Goal: Entertainment & Leisure: Browse casually

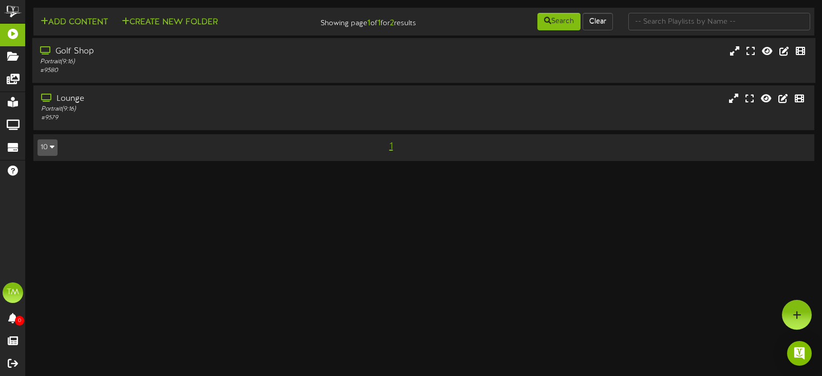
click at [115, 67] on div "# 9580" at bounding box center [195, 70] width 311 height 9
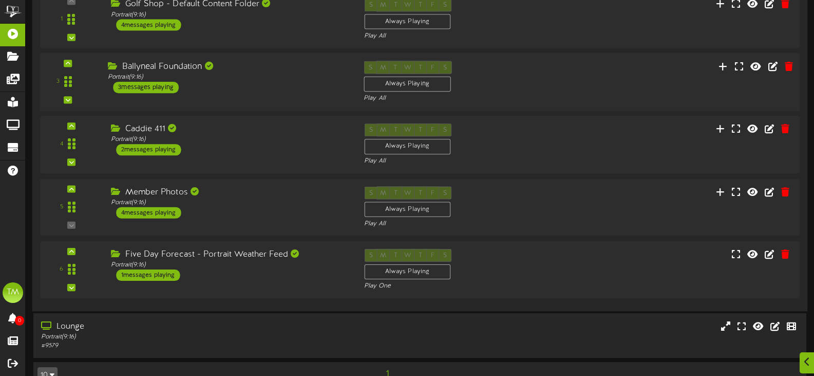
click at [227, 211] on div "Member Photos Portrait ( 9:16 ) 4 messages playing" at bounding box center [229, 202] width 253 height 32
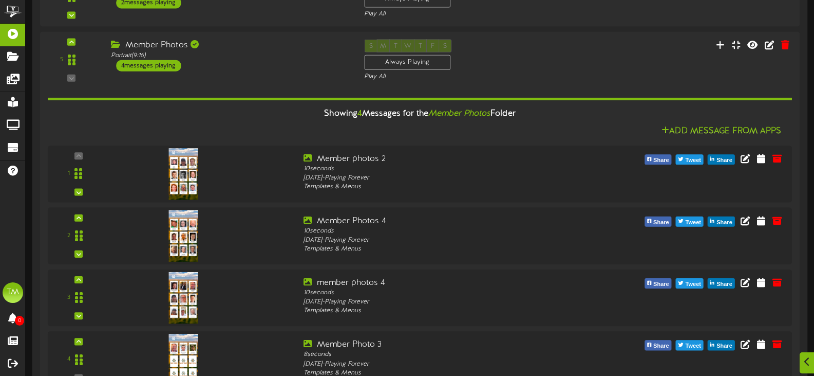
scroll to position [308, 0]
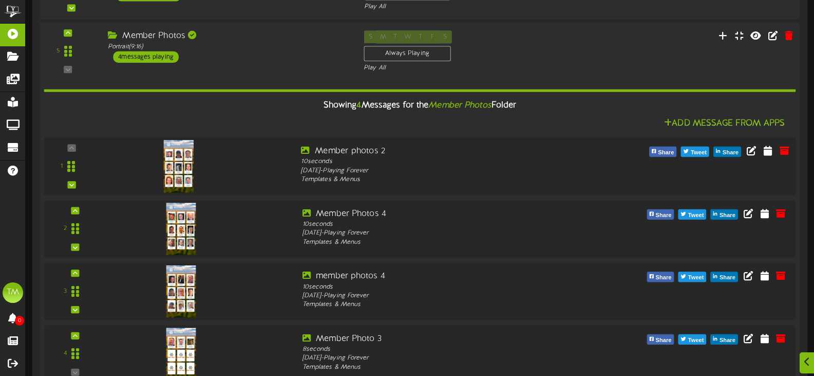
click at [181, 165] on img at bounding box center [179, 166] width 30 height 52
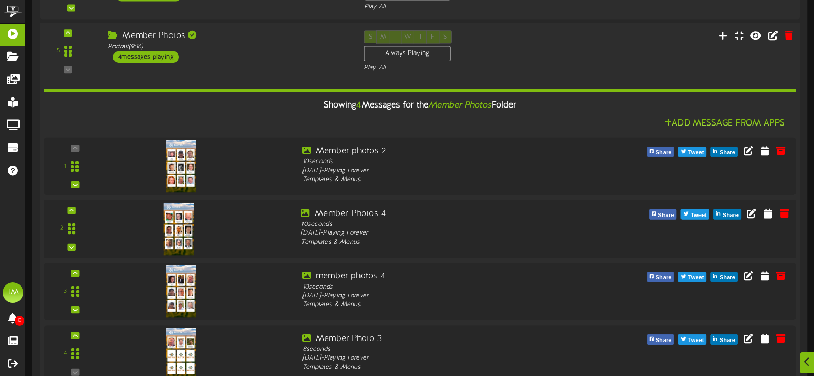
click at [179, 225] on img at bounding box center [179, 228] width 30 height 52
